Goal: Answer question/provide support: Share knowledge or assist other users

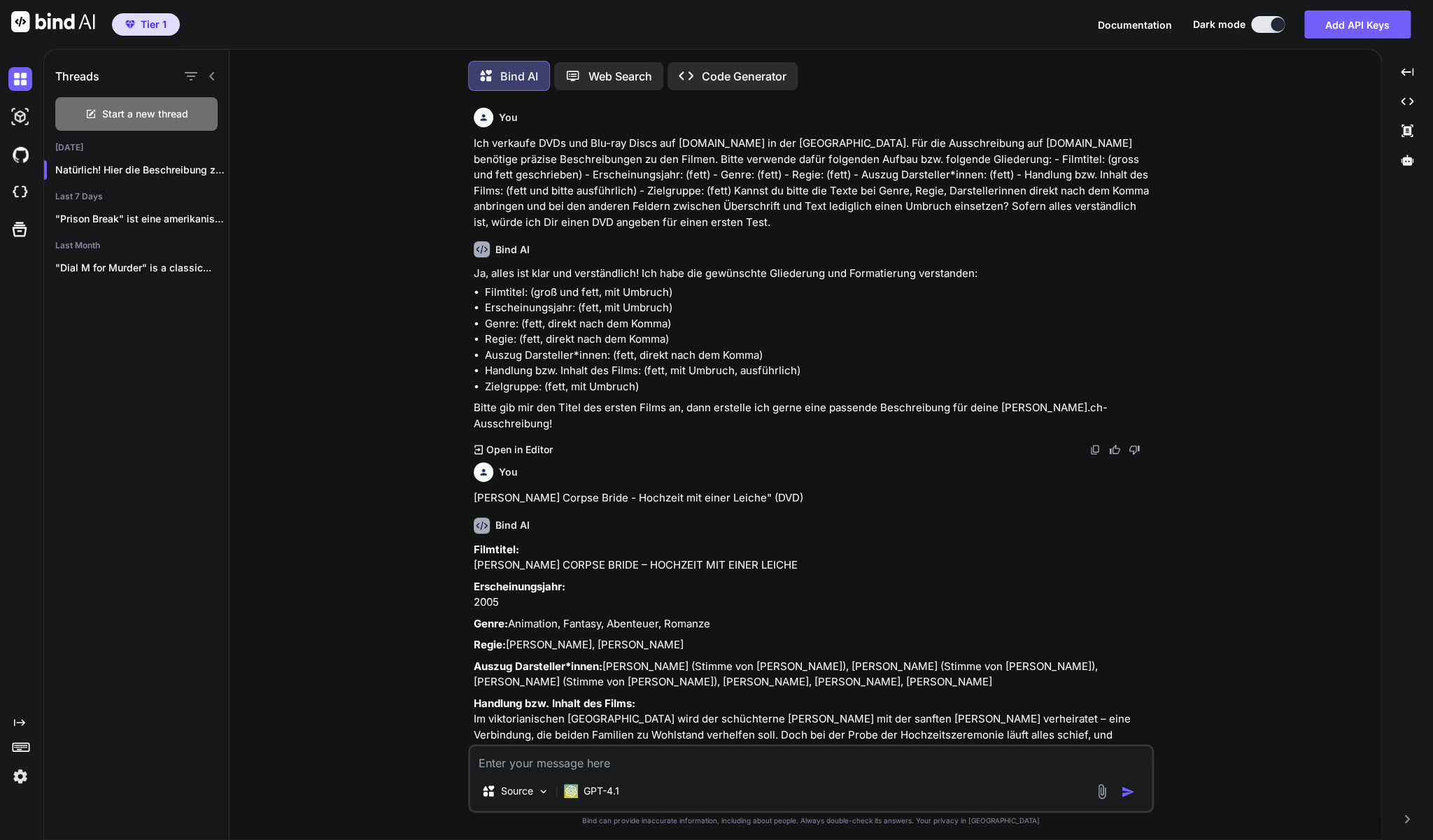
scroll to position [9840, 0]
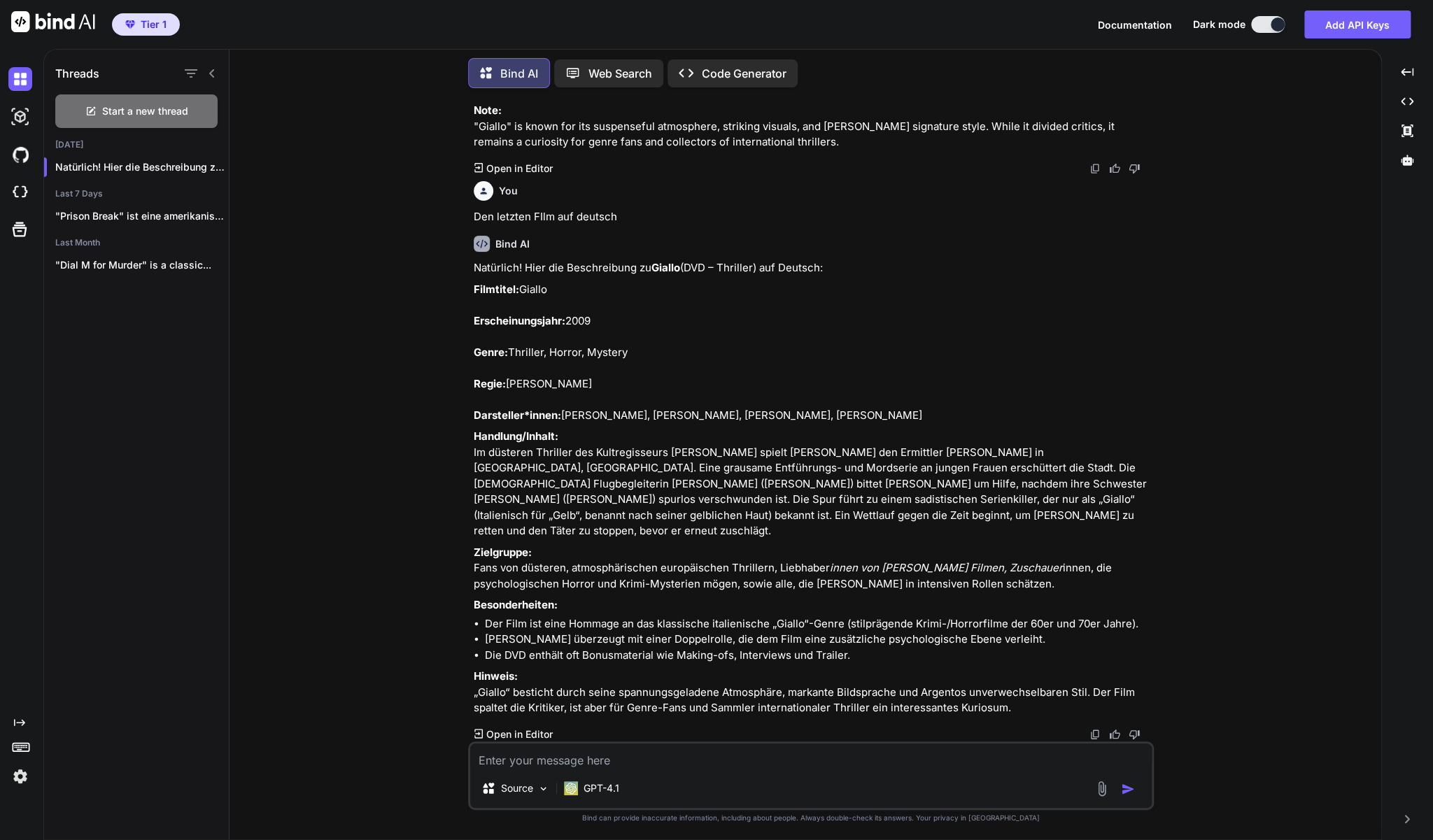
type textarea "Z"
type textarea "x"
type textarea "Zu"
type textarea "x"
type textarea "Zu"
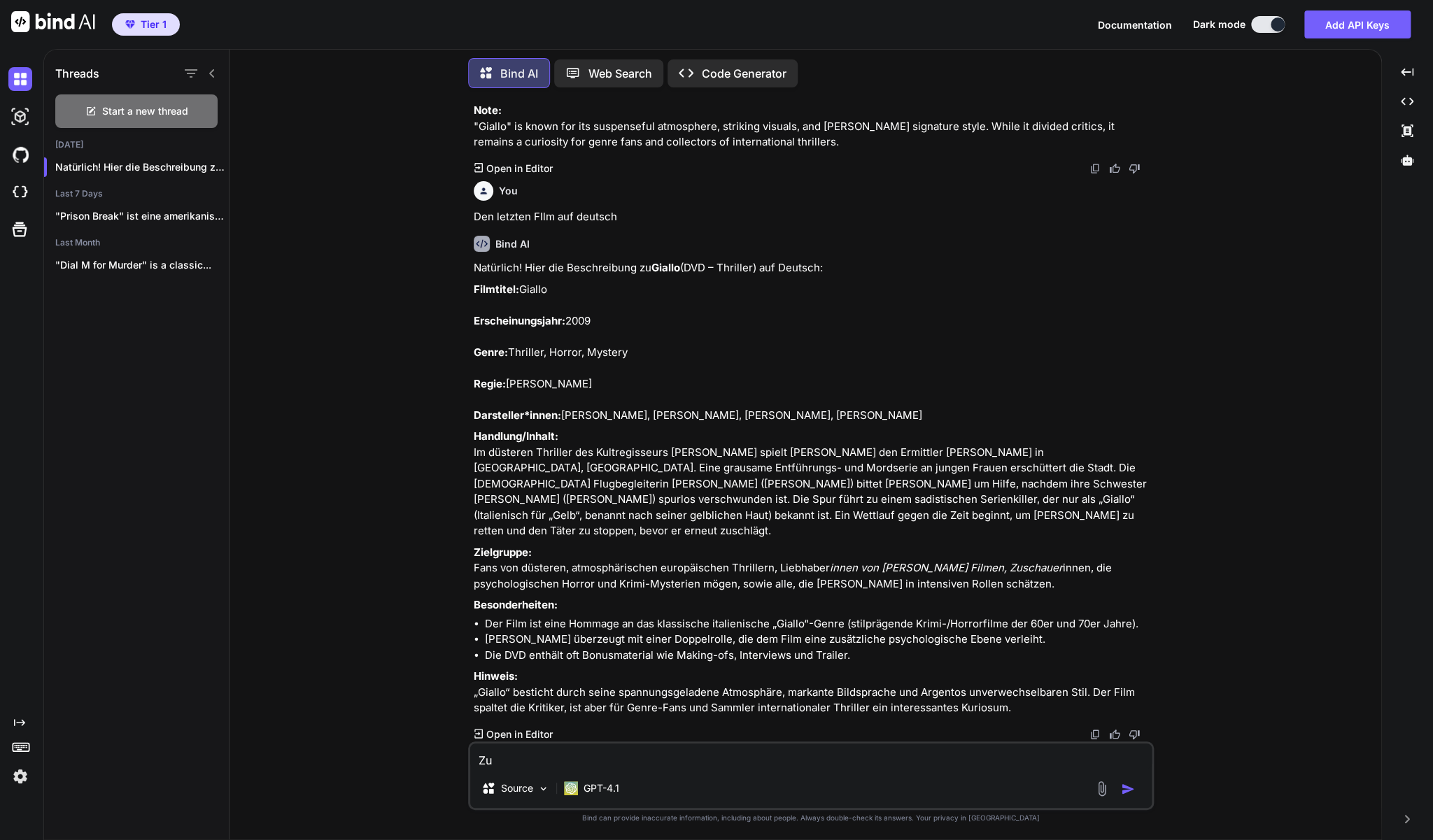
type textarea "x"
type textarea "Zu Jackass - The Movie 1, 2 & 3 (3 DVD's)"
type textarea "x"
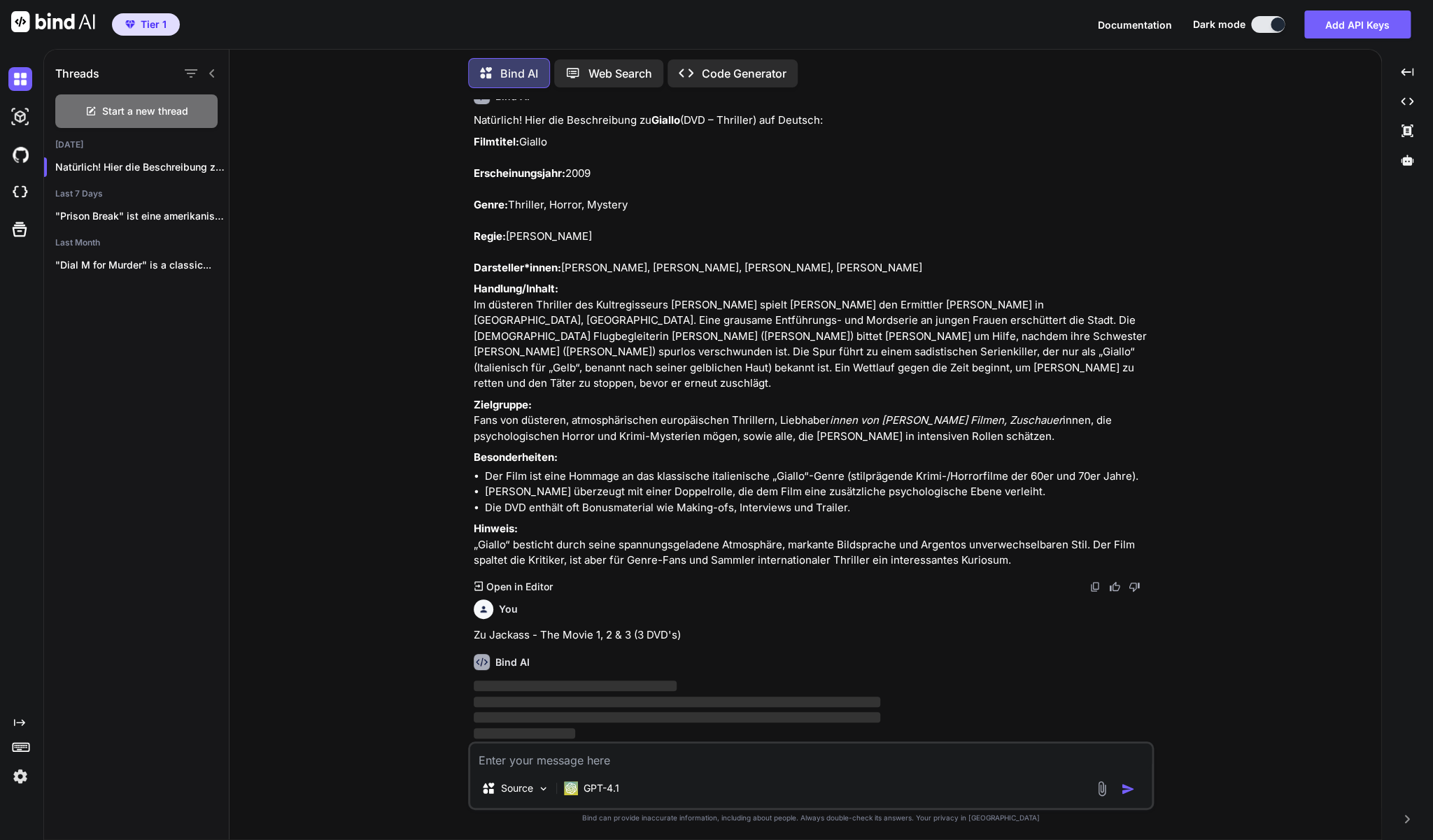
scroll to position [9973, 0]
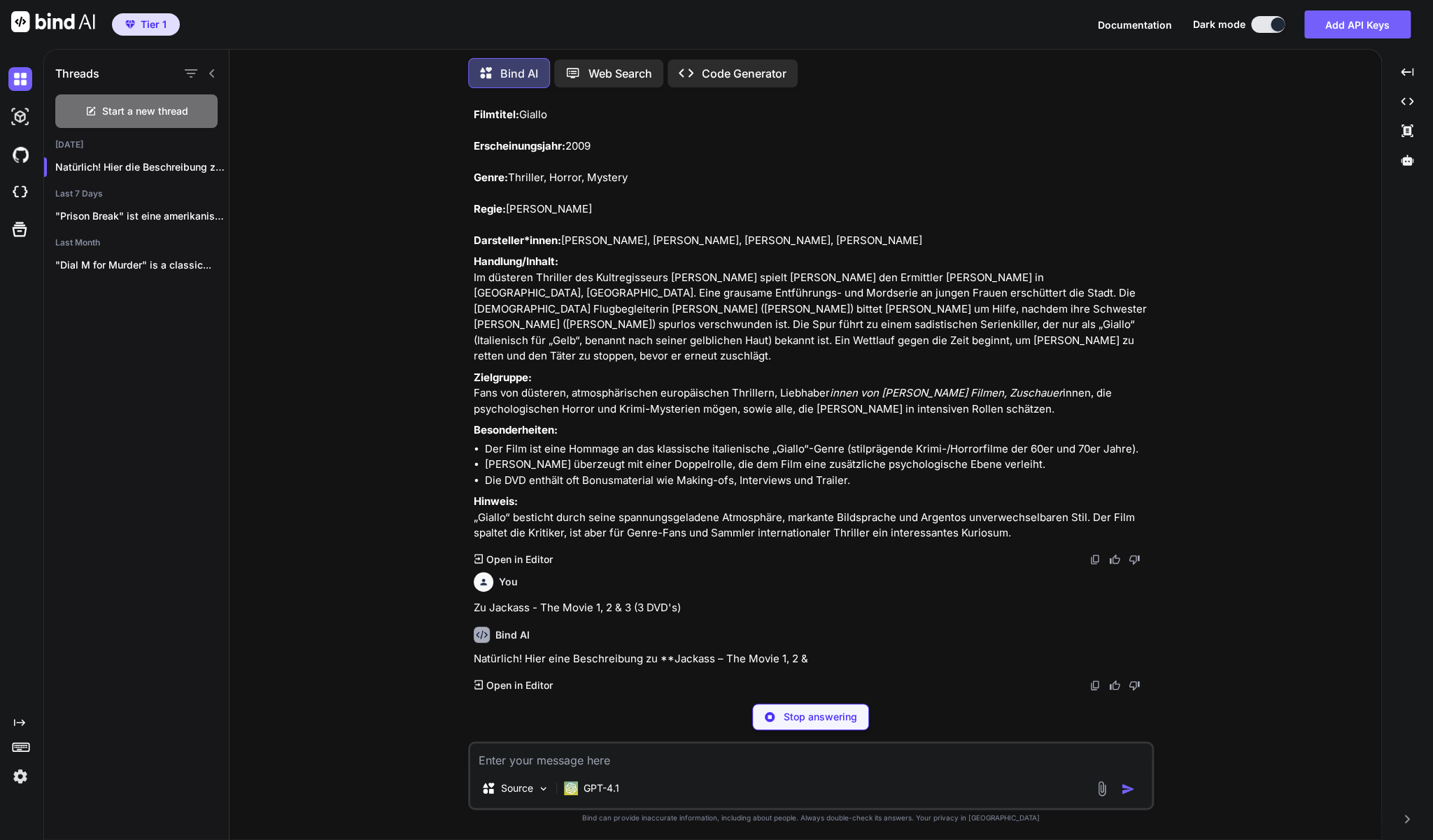
type textarea "x"
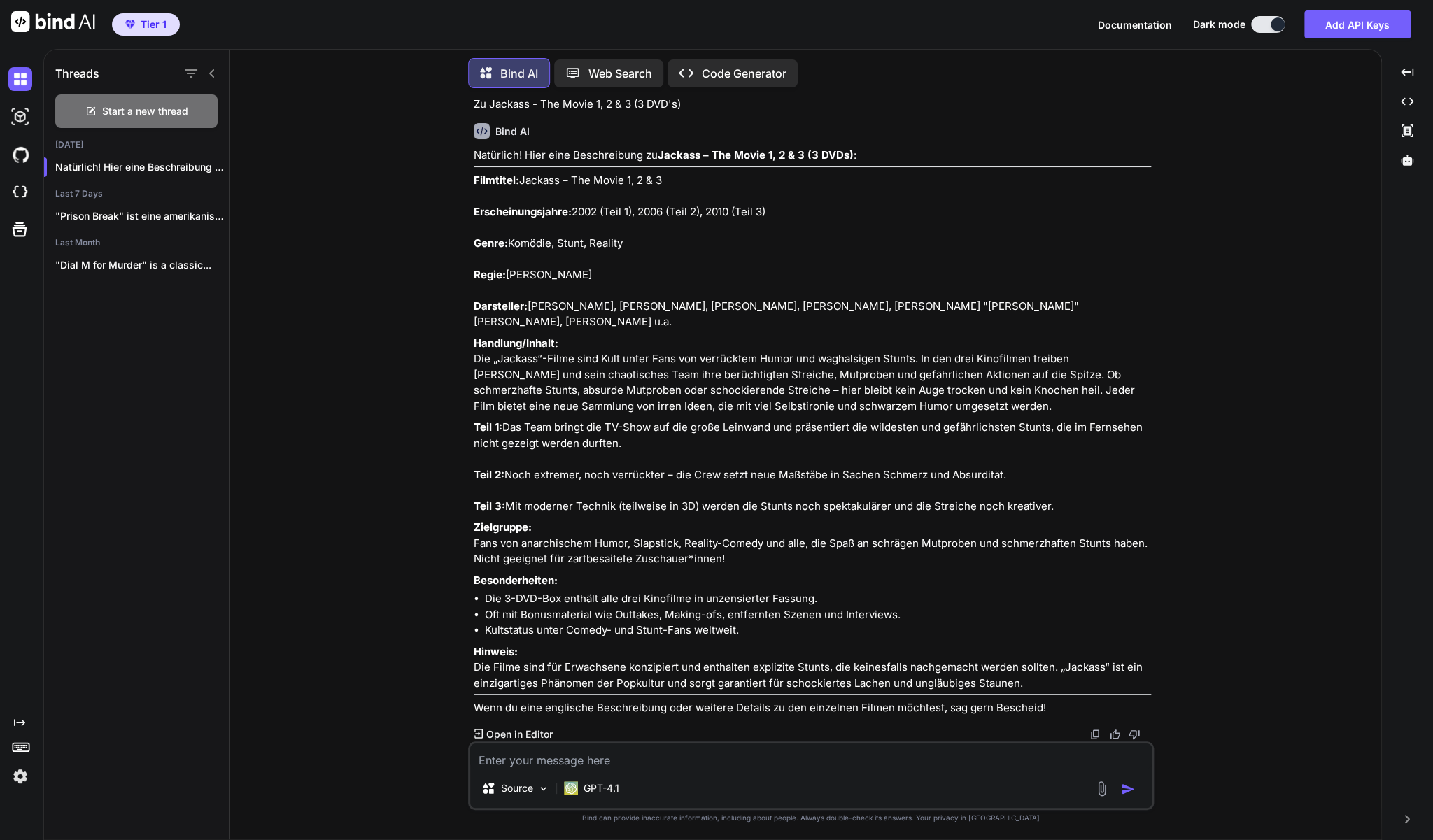
scroll to position [10565, 0]
drag, startPoint x: 727, startPoint y: 544, endPoint x: 473, endPoint y: 138, distance: 478.9
click at [473, 138] on div "You Ich verkaufe DVDs und Blu-ray Discs auf [DOMAIN_NAME] in der [GEOGRAPHIC_DA…" at bounding box center [812, 420] width 683 height 642
copy div "Loremipsu: Dolorsi – Ame Conse 9, 9 & 5 Adipiscingelitsed: 0460 (Doei 9), 3519 …"
click at [539, 759] on textarea at bounding box center [811, 756] width 682 height 25
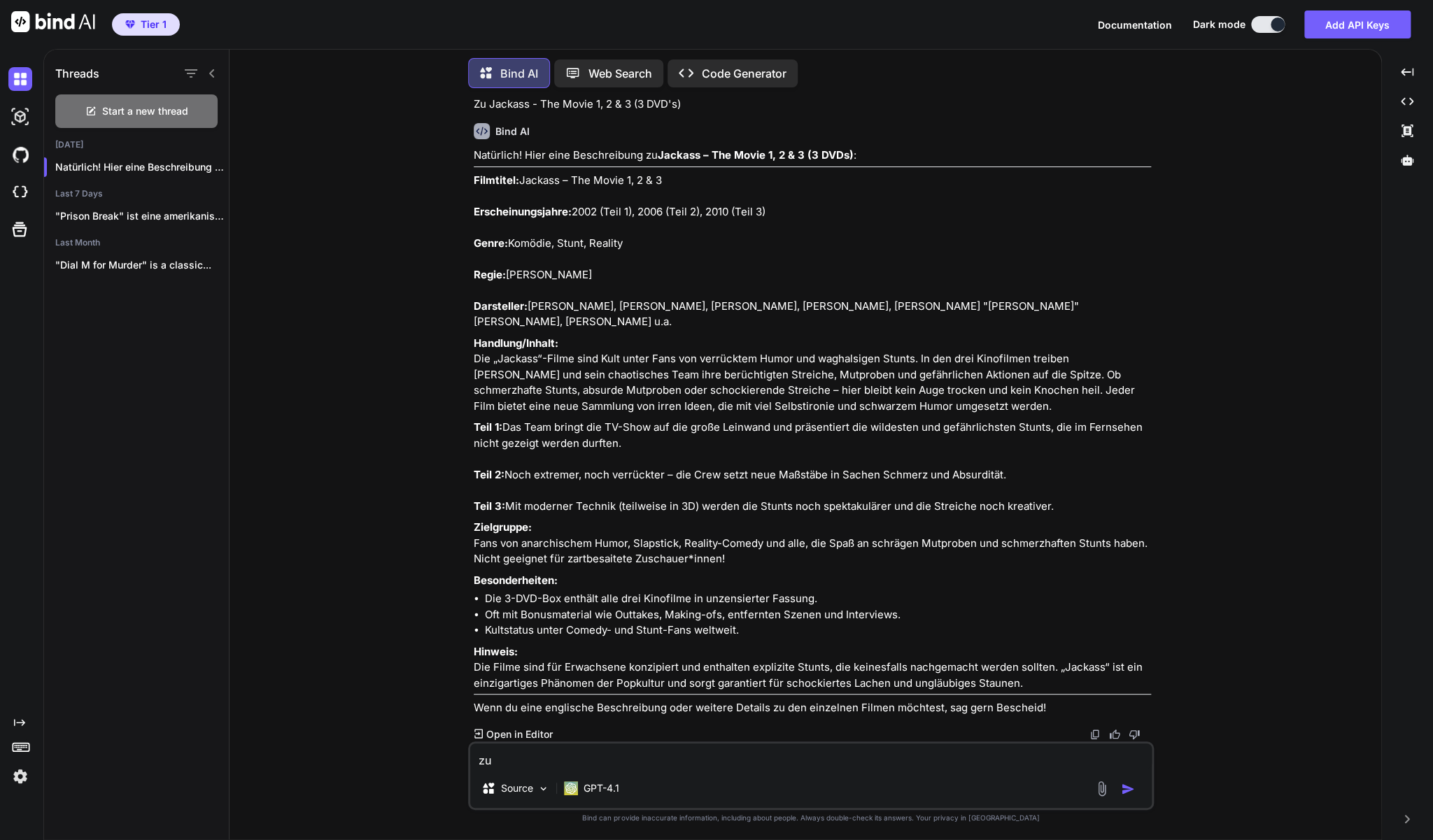
paste textarea "Der Himmel soll warten - DVD"
type textarea "zu Der Himmel soll warten - DVD"
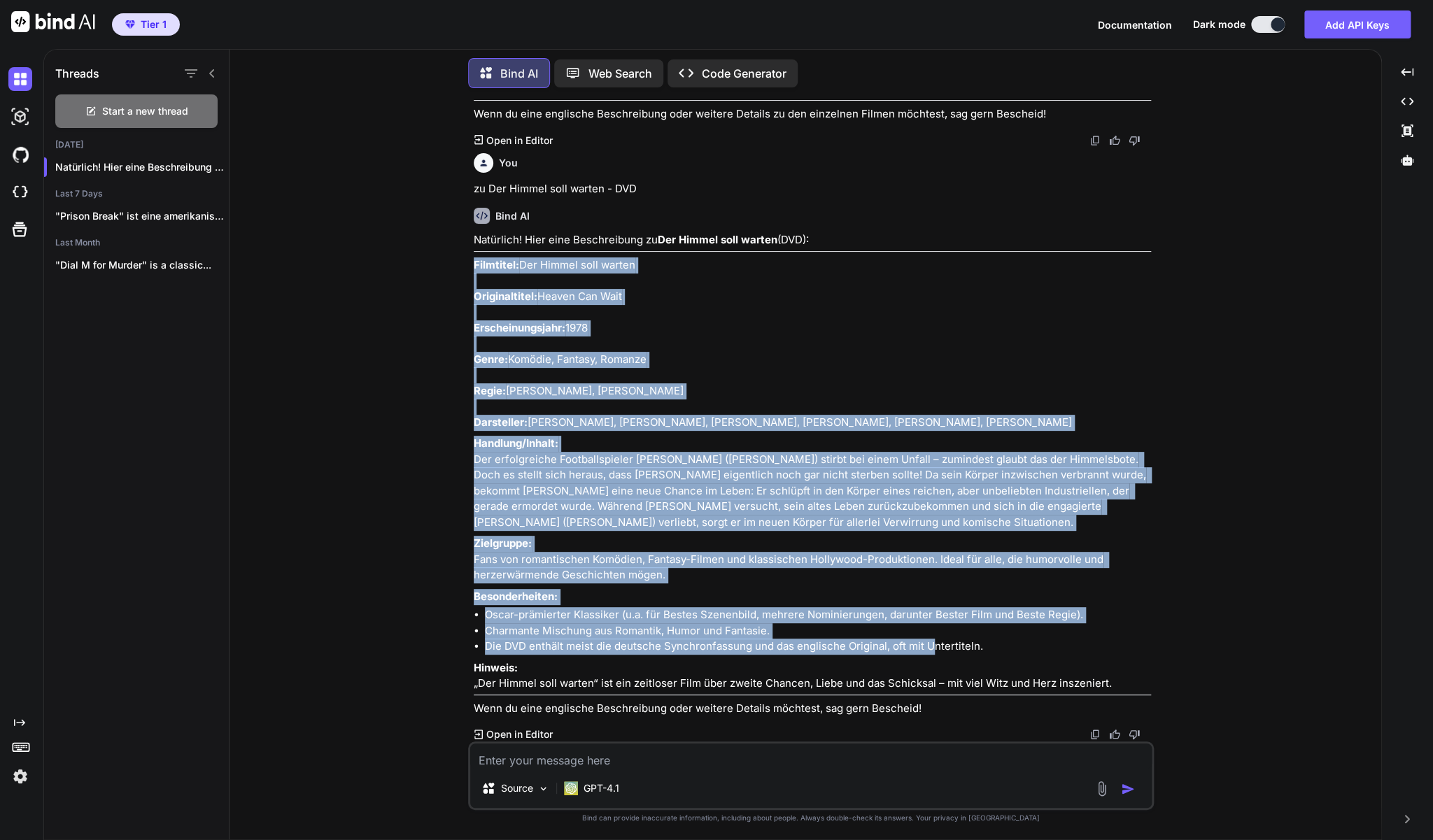
scroll to position [11207, 0]
drag, startPoint x: 474, startPoint y: 399, endPoint x: 1121, endPoint y: 684, distance: 707.0
click at [1121, 684] on div "Natürlich! Hier eine Beschreibung zu Der Himmel soll warten (DVD): Filmtitel: D…" at bounding box center [812, 474] width 677 height 484
copy div "Loremipsu: Dol Sitame cons adipis Elitseddoeius: Tempor Inc Utla Etdoloremagnaa…"
